Goal: Transaction & Acquisition: Purchase product/service

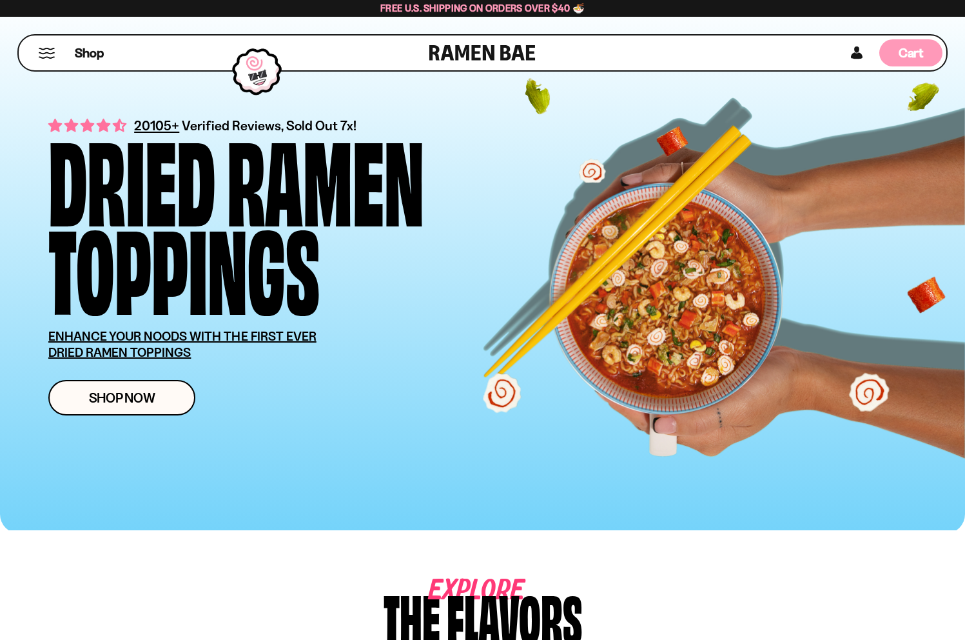
click at [901, 52] on span "Cart" at bounding box center [911, 52] width 25 height 15
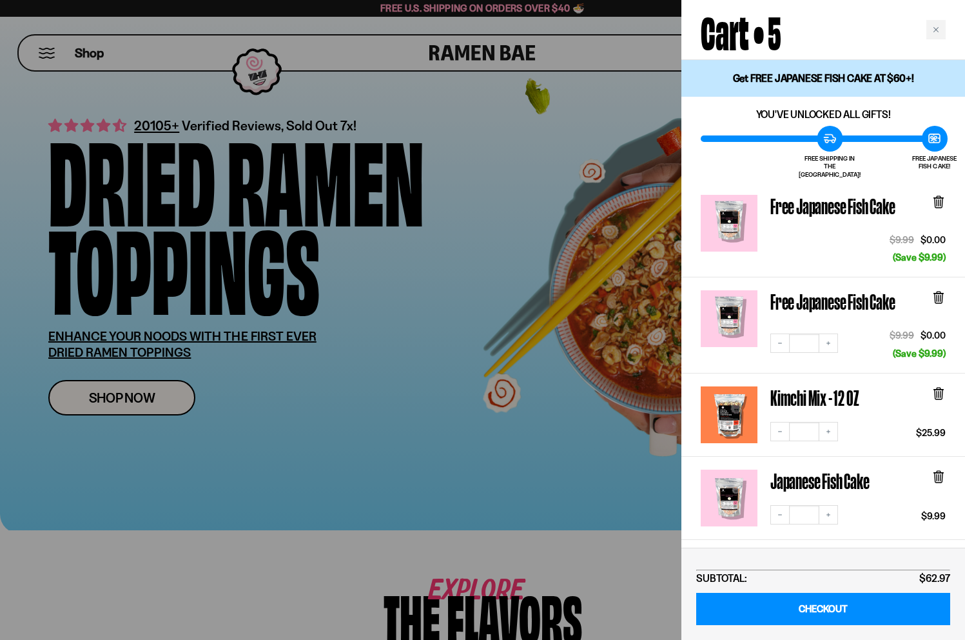
click at [901, 52] on div "Cart • 5" at bounding box center [824, 30] width 284 height 60
click at [933, 32] on icon "Close cart" at bounding box center [936, 29] width 6 height 6
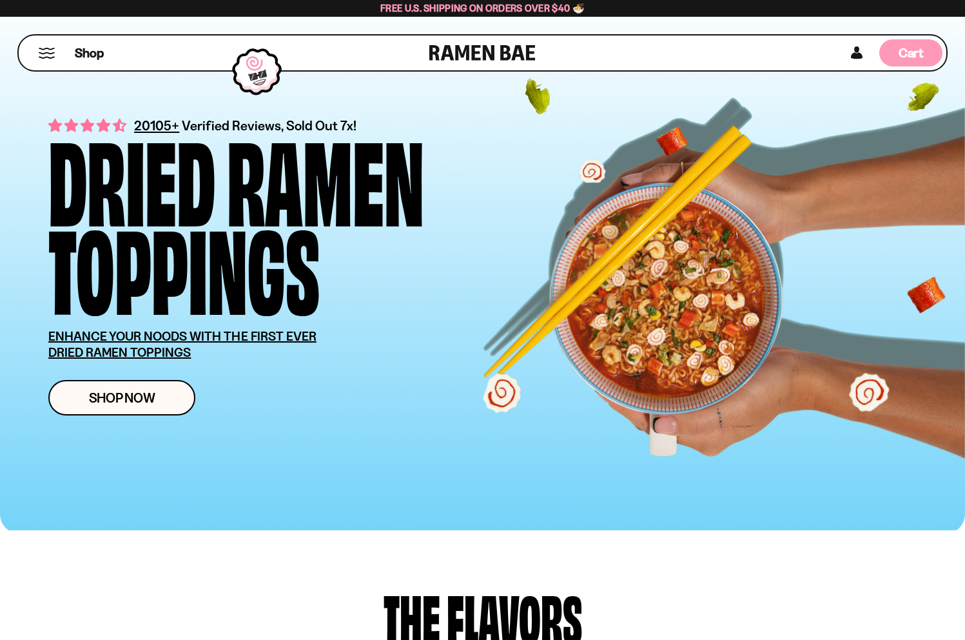
click at [928, 54] on div "Cart D0381C2F-513E-4F90-8A41-6F0A75DCBAAA" at bounding box center [910, 52] width 63 height 27
